Goal: Task Accomplishment & Management: Use online tool/utility

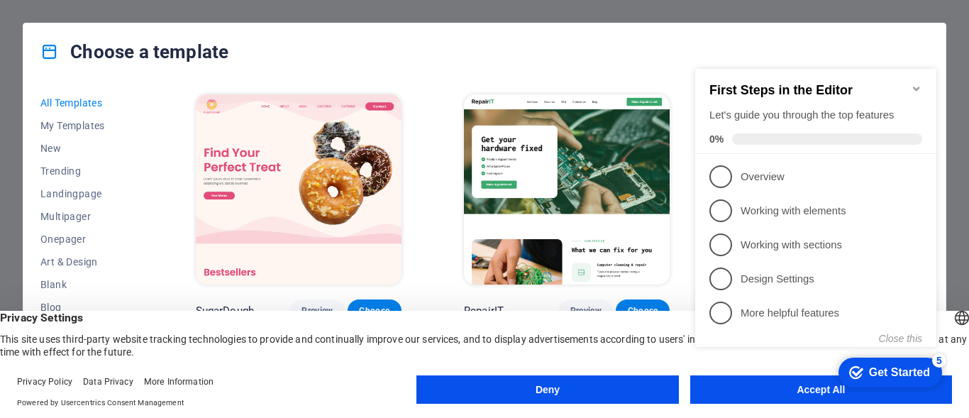
click at [791, 394] on appcues-checklist "Contextual help checklist present on screen" at bounding box center [818, 222] width 258 height 348
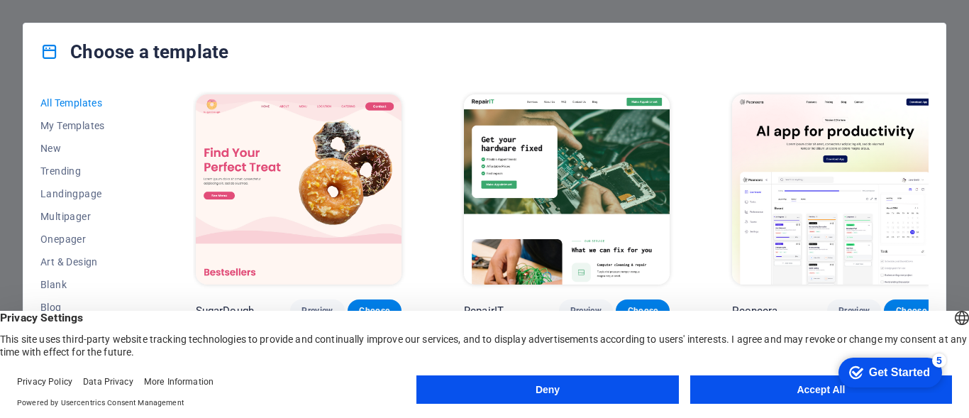
click at [818, 387] on button "Accept All" at bounding box center [821, 389] width 262 height 28
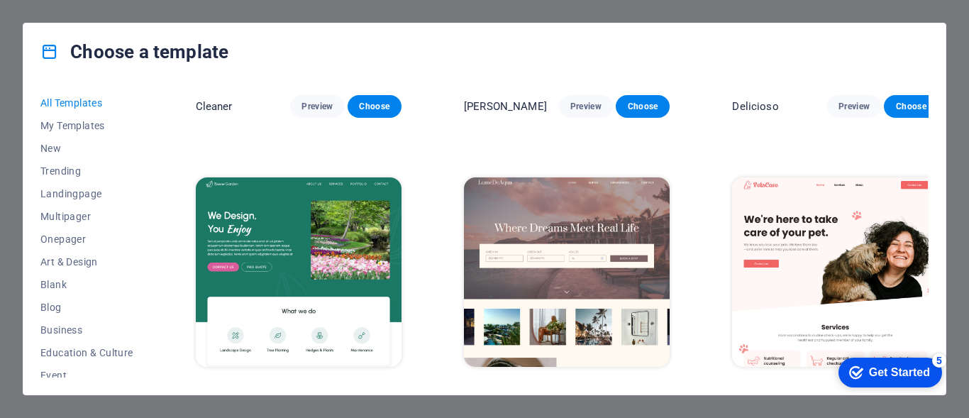
scroll to position [2506, 0]
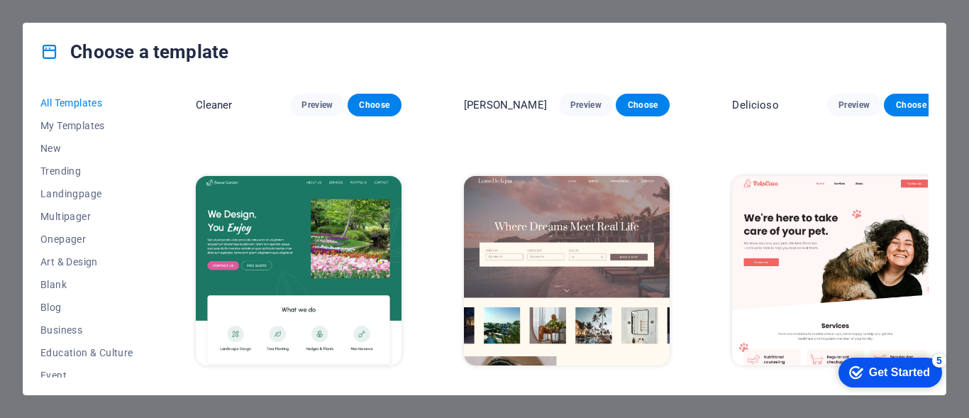
click at [369, 386] on span "Choose" at bounding box center [374, 391] width 31 height 11
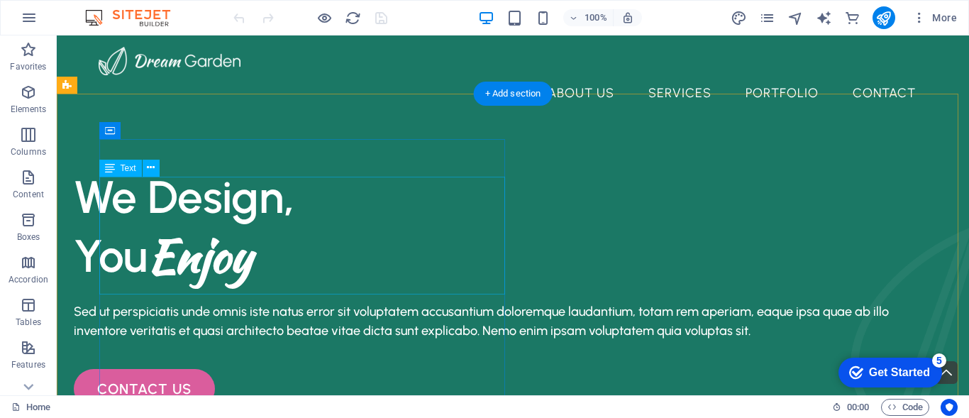
click at [169, 204] on div "We Design, You Enjoy" at bounding box center [482, 226] width 817 height 118
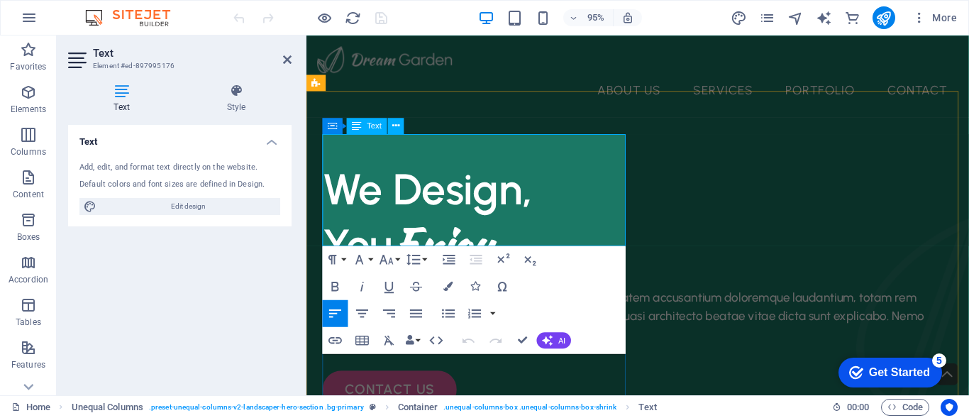
click at [513, 226] on h1 "You Enjoy" at bounding box center [654, 255] width 663 height 59
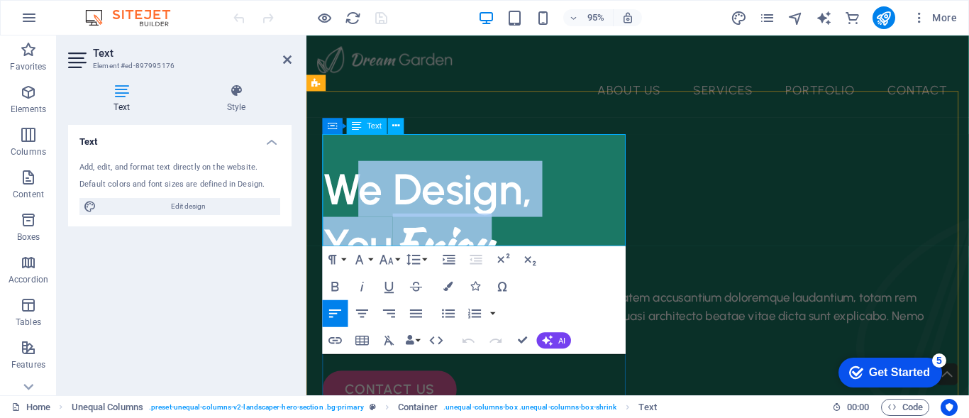
drag, startPoint x: 513, startPoint y: 228, endPoint x: 359, endPoint y: 180, distance: 161.7
click at [359, 180] on div "We Design, You Enjoy" at bounding box center [654, 226] width 663 height 118
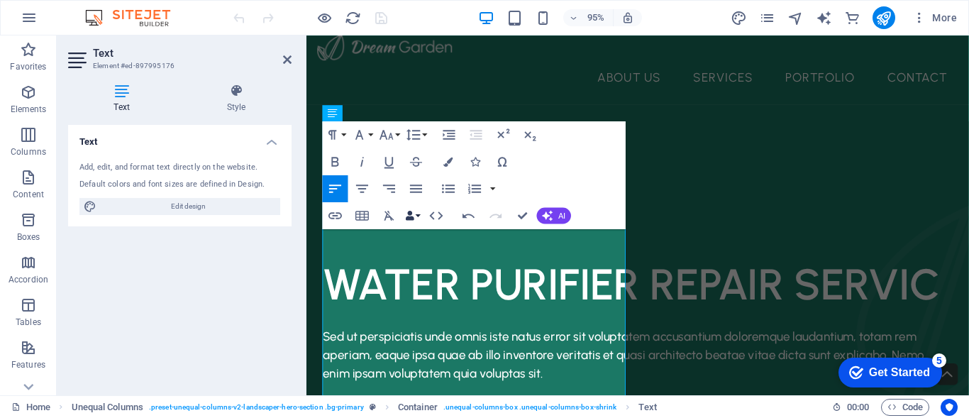
scroll to position [72, 0]
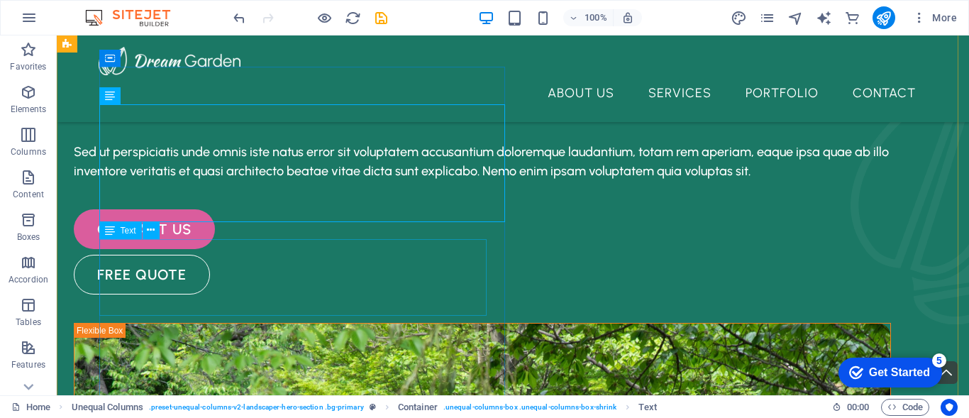
click at [288, 181] on div "Sed ut perspiciatis unde omnis iste natus error sit voluptatem accusantium dolo…" at bounding box center [482, 162] width 817 height 38
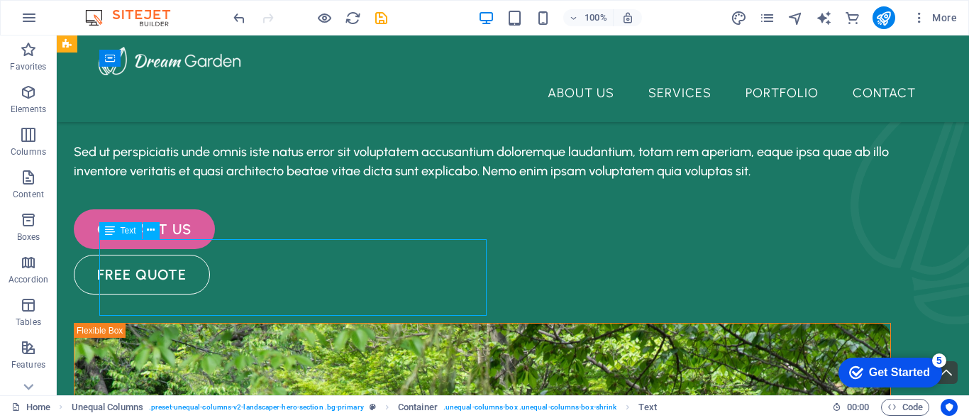
click at [288, 181] on div "Sed ut perspiciatis unde omnis iste natus error sit voluptatem accusantium dolo…" at bounding box center [482, 162] width 817 height 38
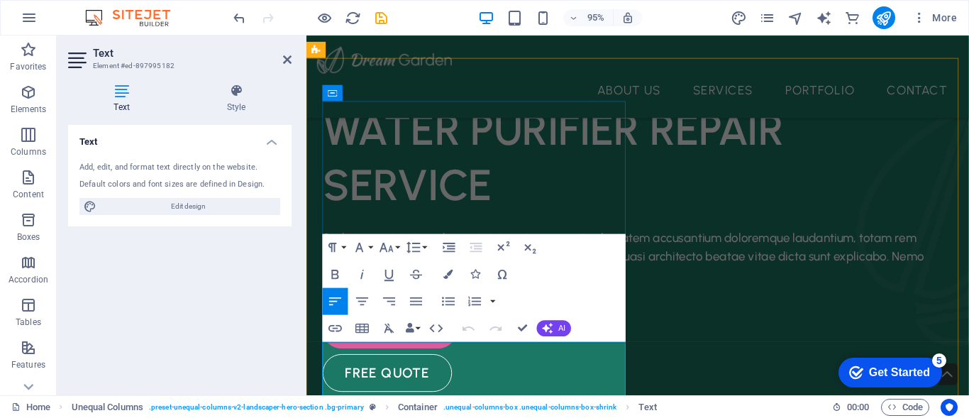
scroll to position [152, 0]
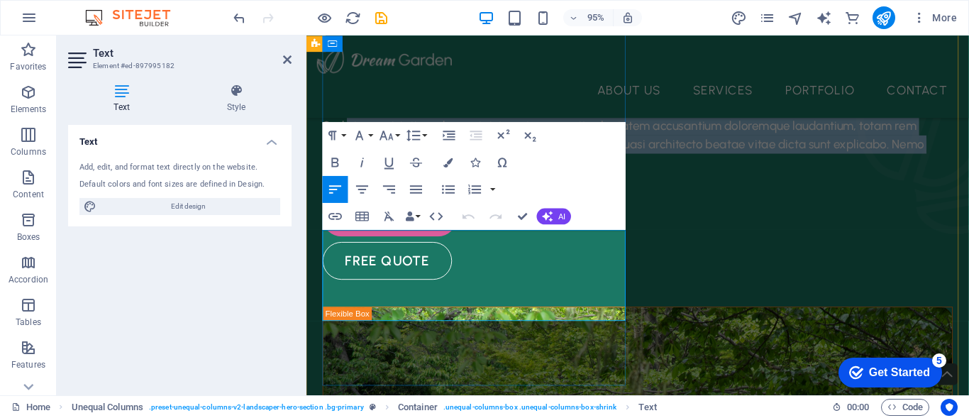
drag, startPoint x: 601, startPoint y: 325, endPoint x: 348, endPoint y: 251, distance: 263.7
click at [348, 179] on p "Sed ut perspiciatis unde omnis iste natus error sit voluptatem accusantium dolo…" at bounding box center [654, 149] width 663 height 57
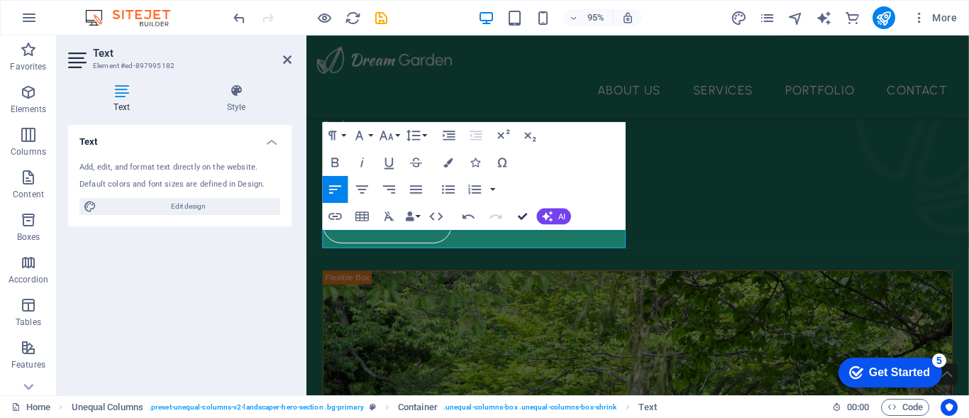
scroll to position [100, 0]
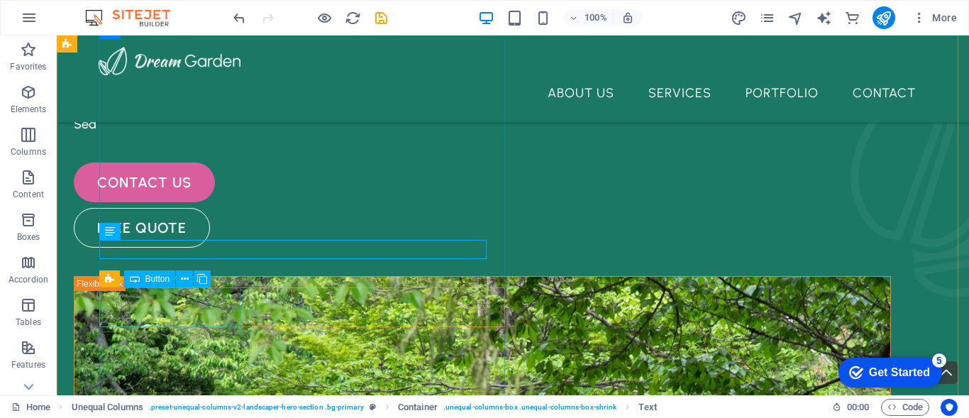
click at [143, 202] on div "contact us" at bounding box center [482, 182] width 817 height 40
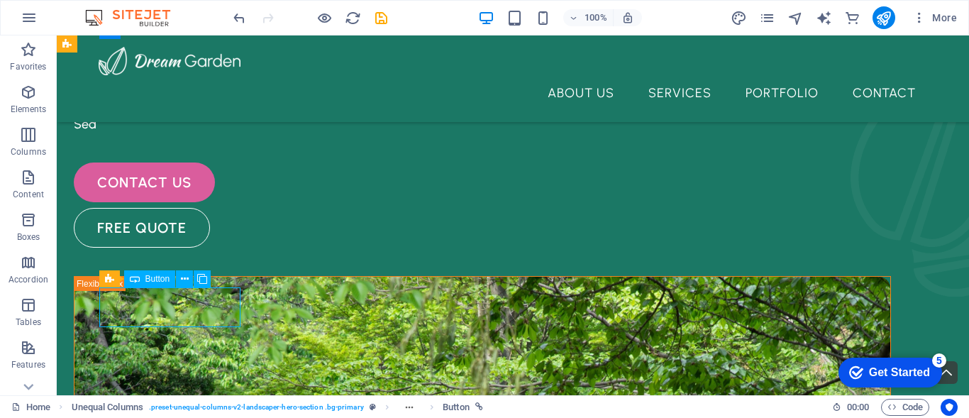
click at [143, 202] on div "contact us" at bounding box center [482, 182] width 817 height 40
select select "4"
select select
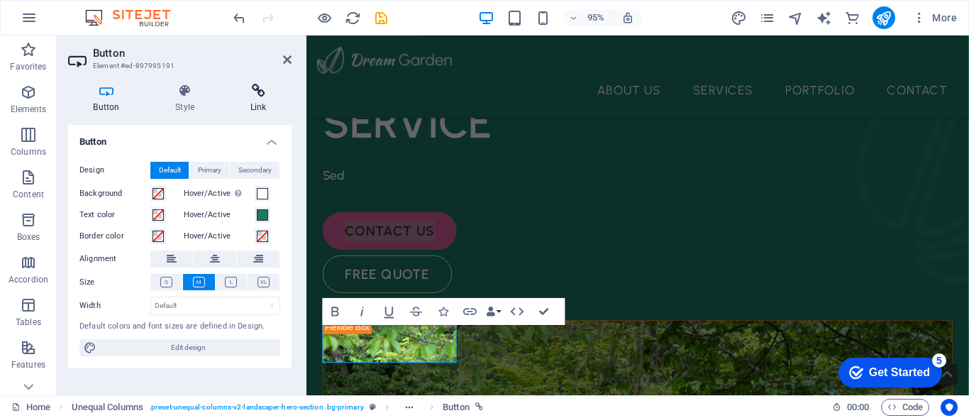
click at [247, 94] on icon at bounding box center [258, 91] width 67 height 14
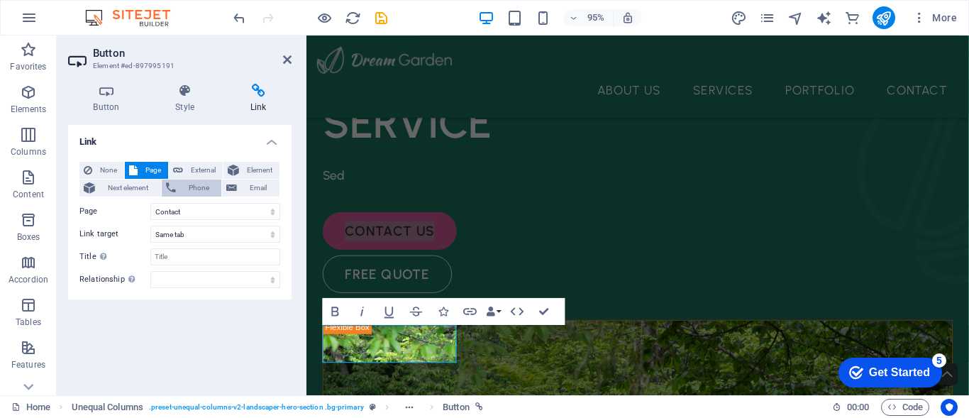
click at [185, 186] on span "Phone" at bounding box center [199, 187] width 38 height 17
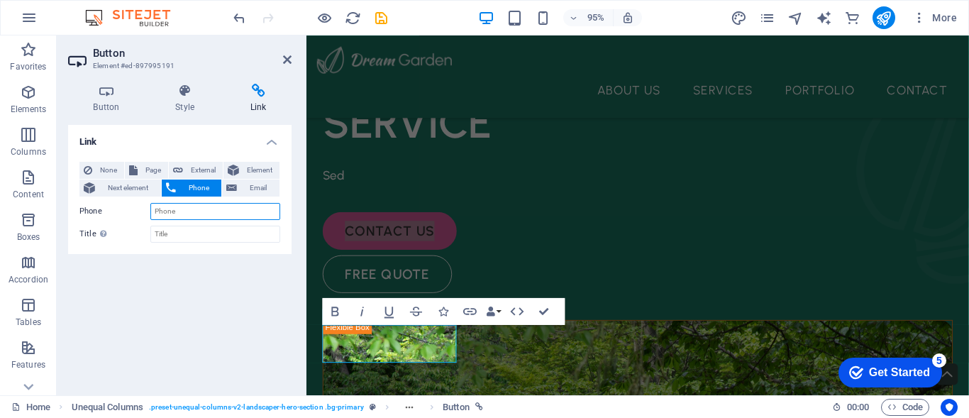
click at [184, 211] on input "Phone" at bounding box center [215, 211] width 130 height 17
type input "08453482121"
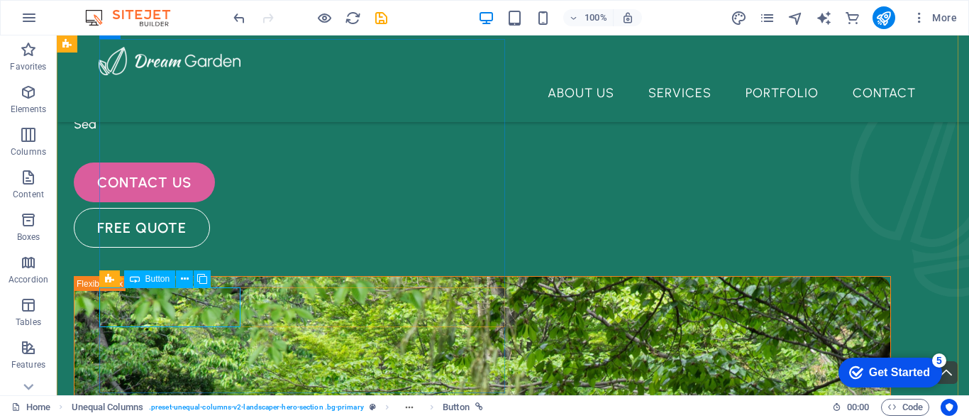
click at [194, 202] on div "contact us" at bounding box center [482, 182] width 817 height 40
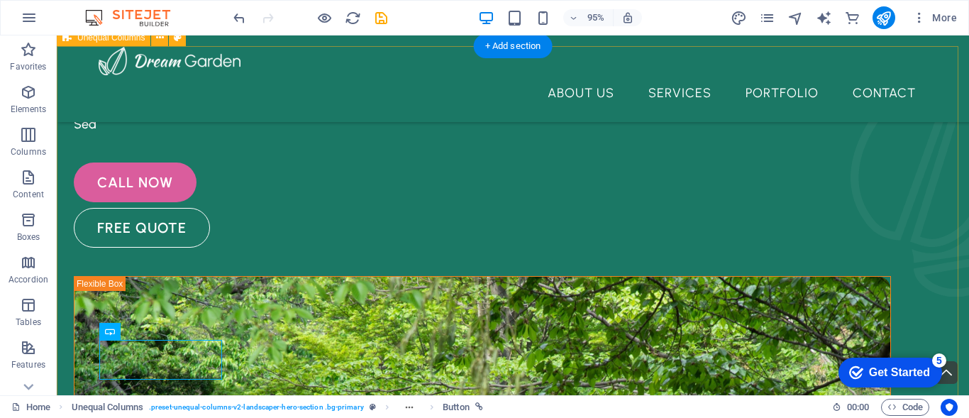
scroll to position [48, 0]
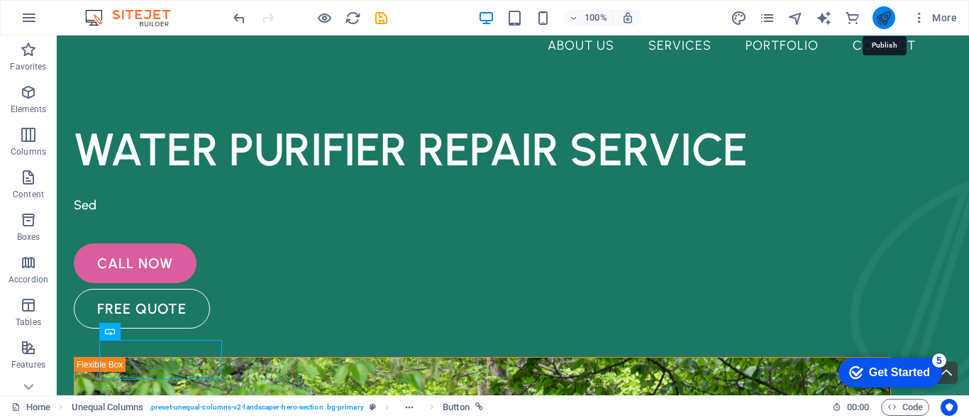
click at [875, 18] on icon "publish" at bounding box center [883, 18] width 16 height 16
